Goal: Check status: Check status

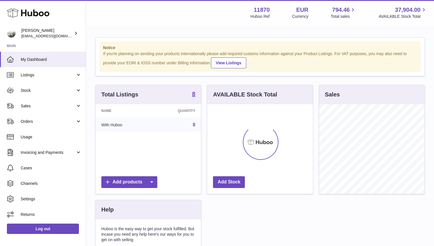
scroll to position [90, 105]
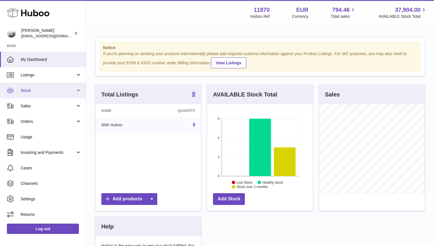
click at [47, 90] on span "Stock" at bounding box center [48, 90] width 55 height 5
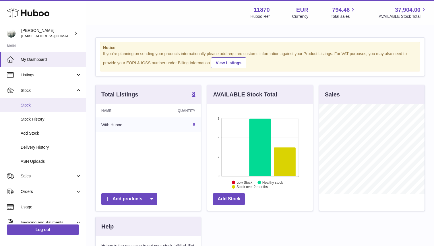
click at [47, 103] on span "Stock" at bounding box center [51, 105] width 61 height 5
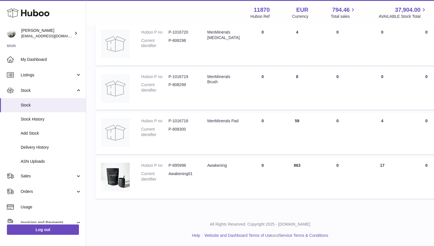
scroll to position [269, 0]
drag, startPoint x: 289, startPoint y: 165, endPoint x: 304, endPoint y: 165, distance: 15.2
click at [304, 165] on td "ON HAND Total 863" at bounding box center [297, 177] width 34 height 42
click at [281, 176] on td "ON HAND Total 863" at bounding box center [297, 177] width 34 height 42
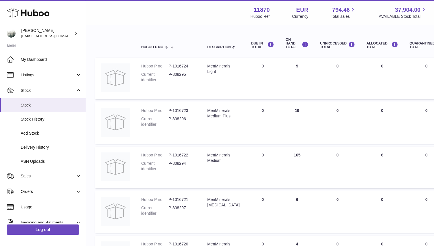
scroll to position [0, 0]
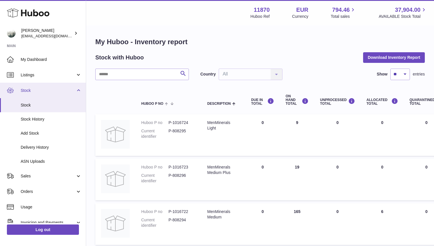
click at [76, 92] on link "Stock" at bounding box center [43, 91] width 86 height 16
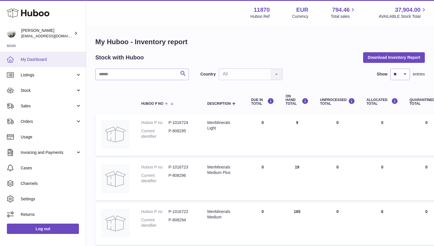
click at [53, 61] on span "My Dashboard" at bounding box center [51, 59] width 61 height 5
